Goal: Find specific page/section: Find specific page/section

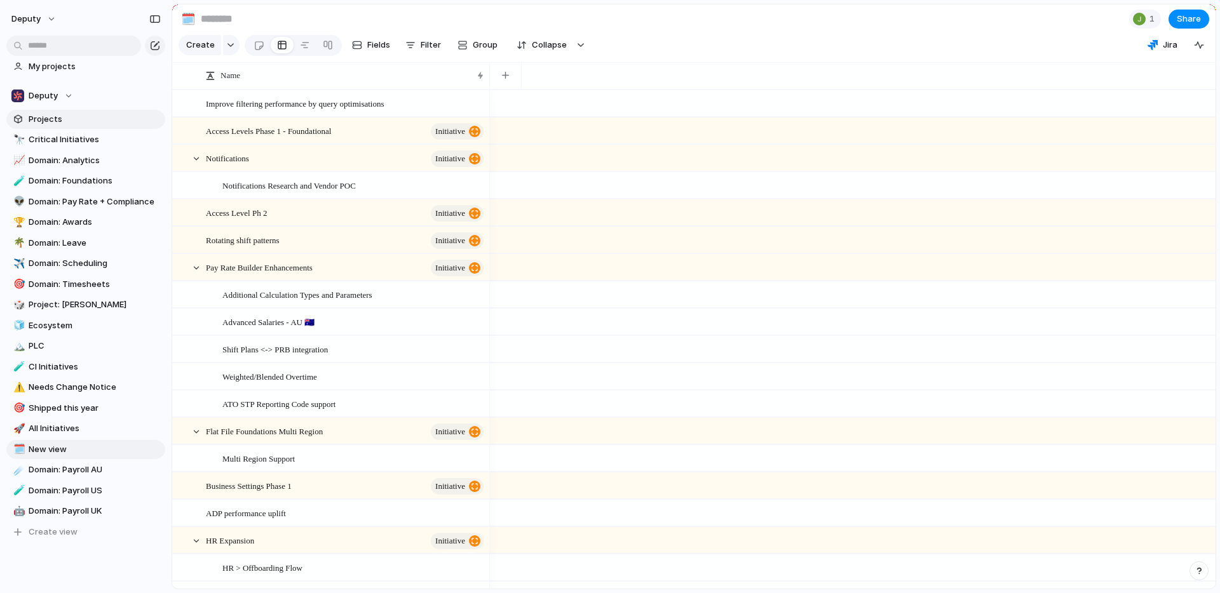
scroll to position [4, 0]
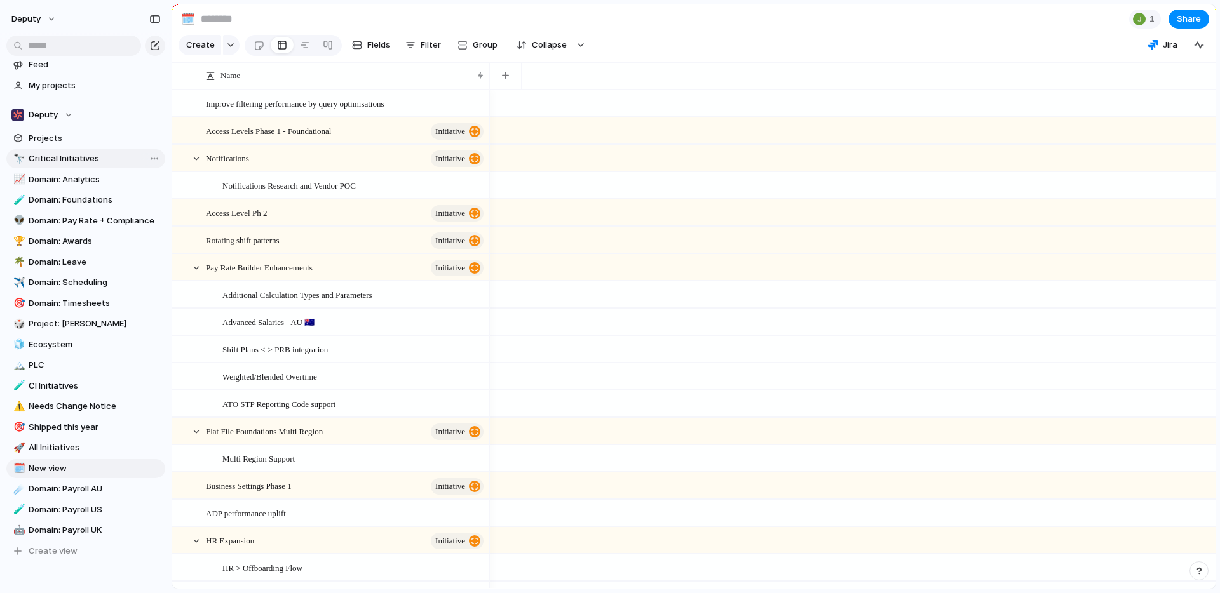
click at [71, 151] on link "🔭 Critical Initiatives" at bounding box center [85, 158] width 159 height 19
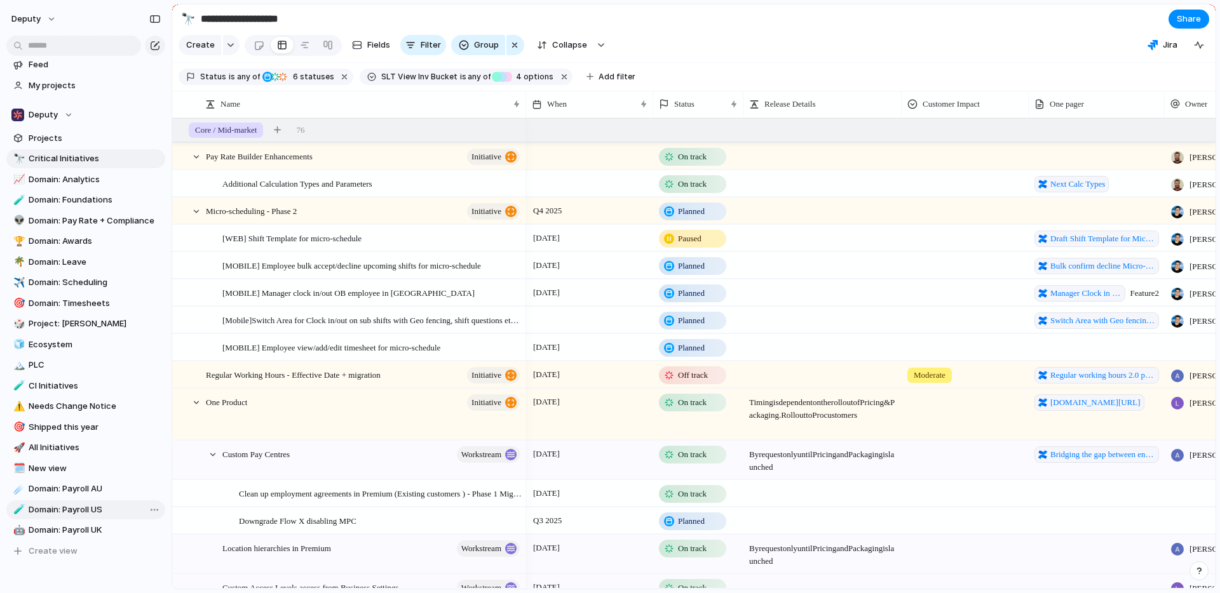
click at [90, 511] on span "Domain: Payroll US" at bounding box center [95, 510] width 132 height 13
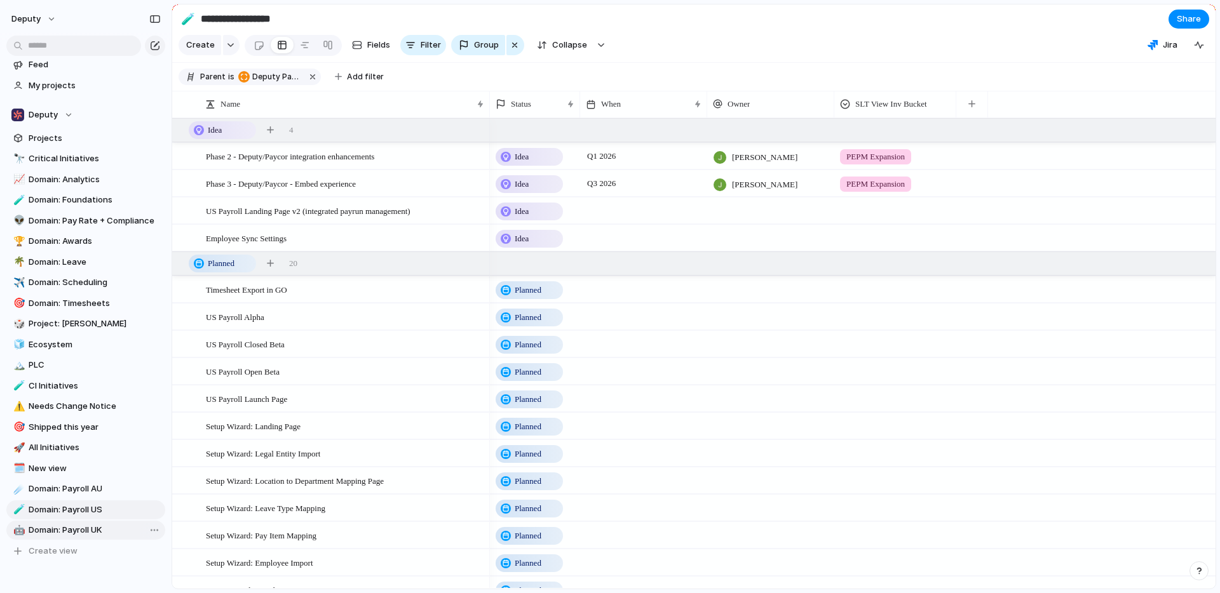
click at [60, 534] on span "Domain: Payroll UK" at bounding box center [95, 530] width 132 height 13
type input "**********"
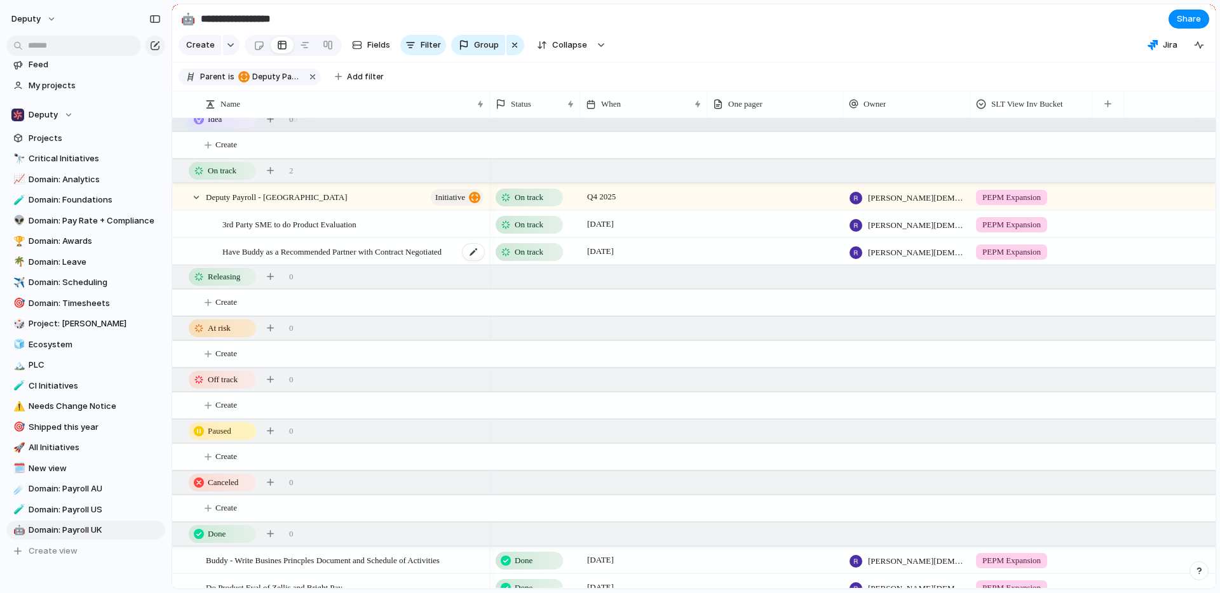
scroll to position [75, 0]
